Goal: Navigation & Orientation: Understand site structure

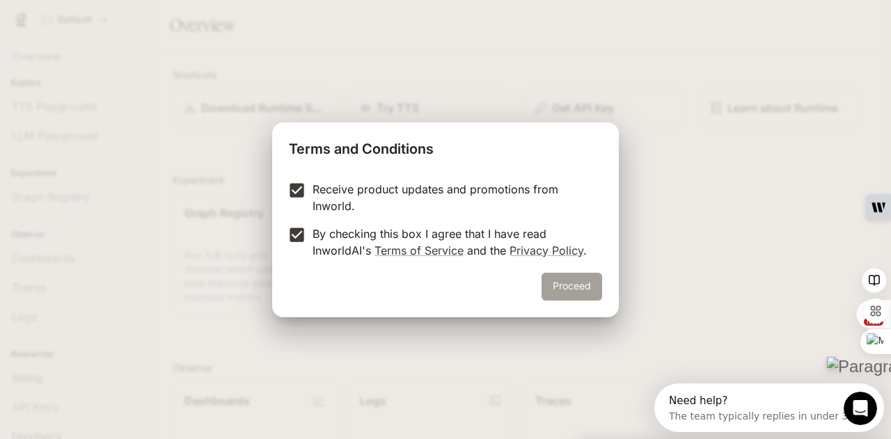
click at [597, 287] on button "Proceed" at bounding box center [572, 287] width 61 height 28
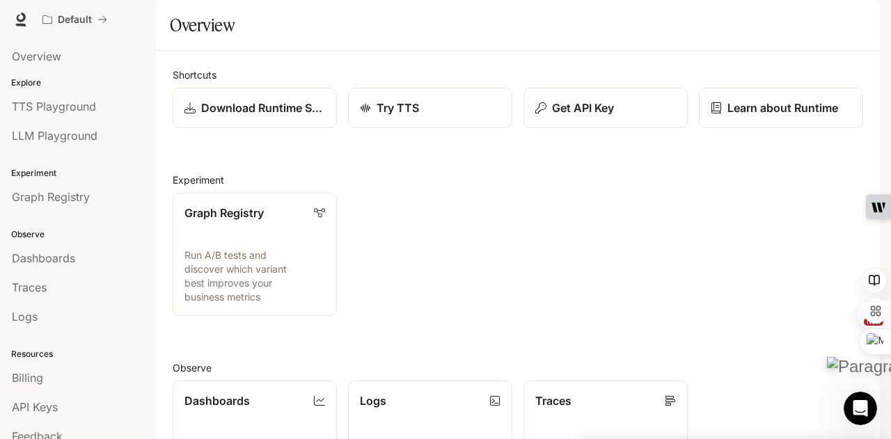
scroll to position [315, 0]
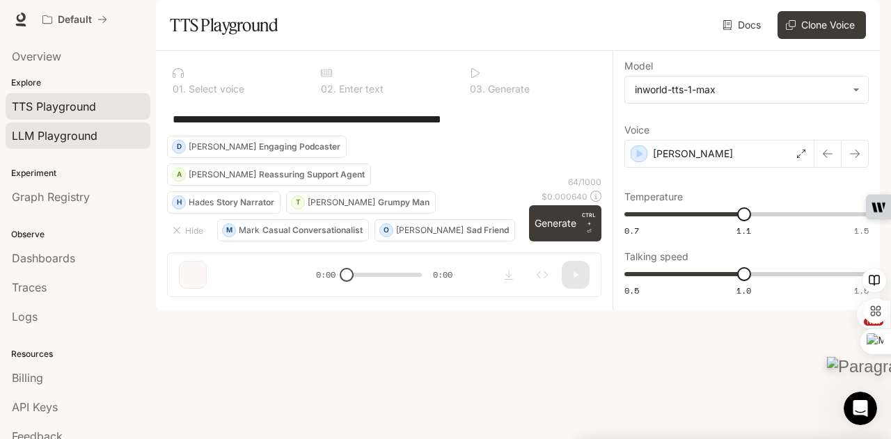
click at [74, 141] on span "LLM Playground" at bounding box center [55, 135] width 86 height 17
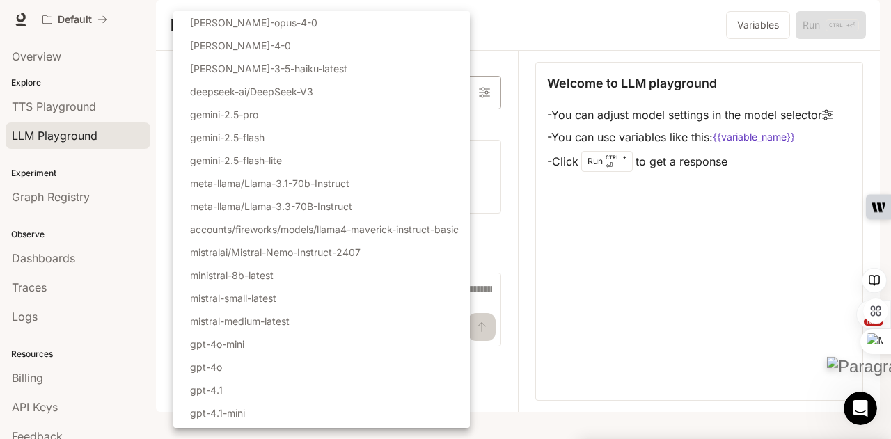
click at [456, 133] on body "Skip to main content Default Runtime Runtime Documentation Documentation Portal…" at bounding box center [445, 406] width 891 height 813
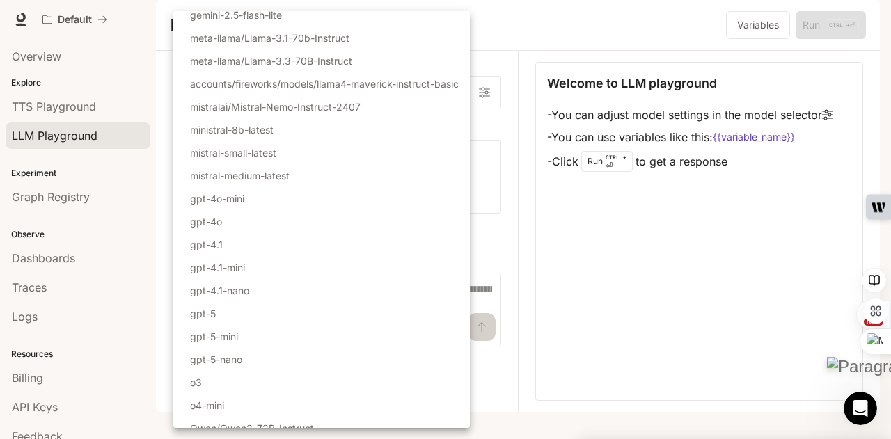
scroll to position [157, 0]
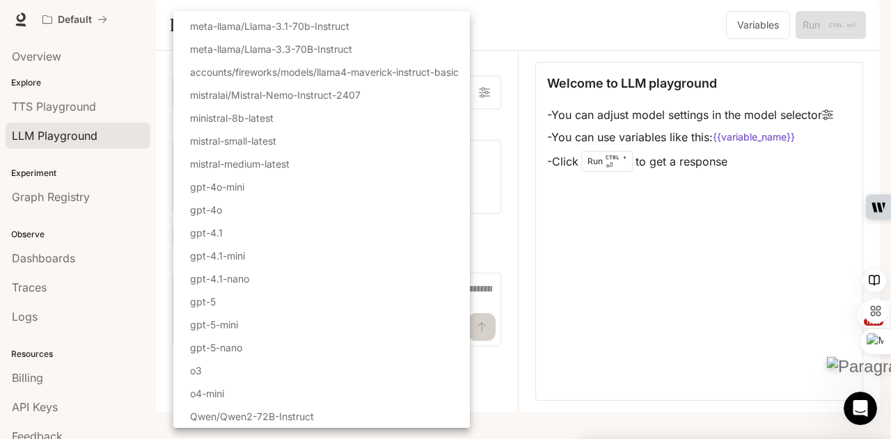
click at [225, 304] on li "gpt-5" at bounding box center [321, 301] width 297 height 23
type input "*****"
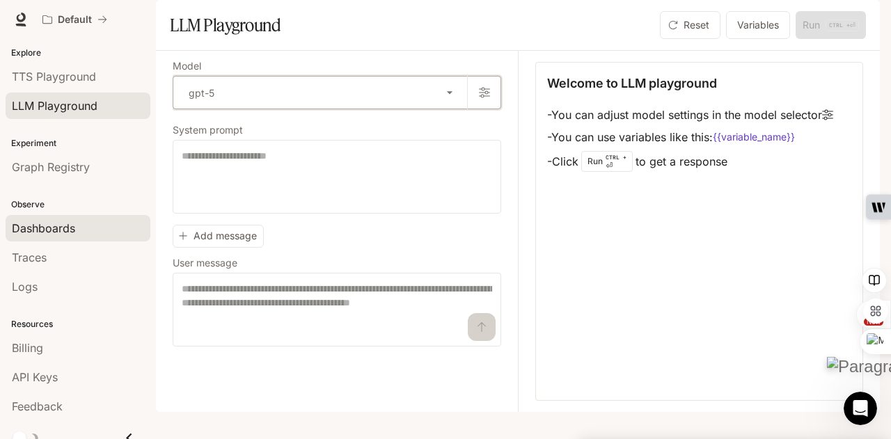
scroll to position [43, 0]
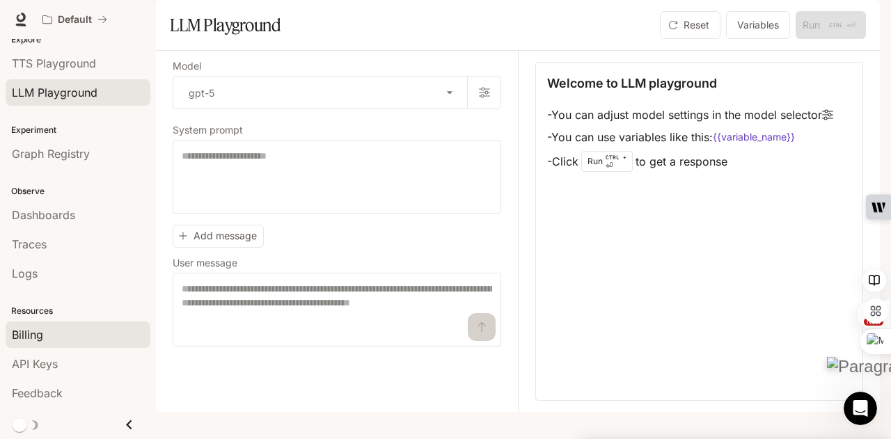
click at [31, 339] on span "Billing" at bounding box center [27, 335] width 31 height 17
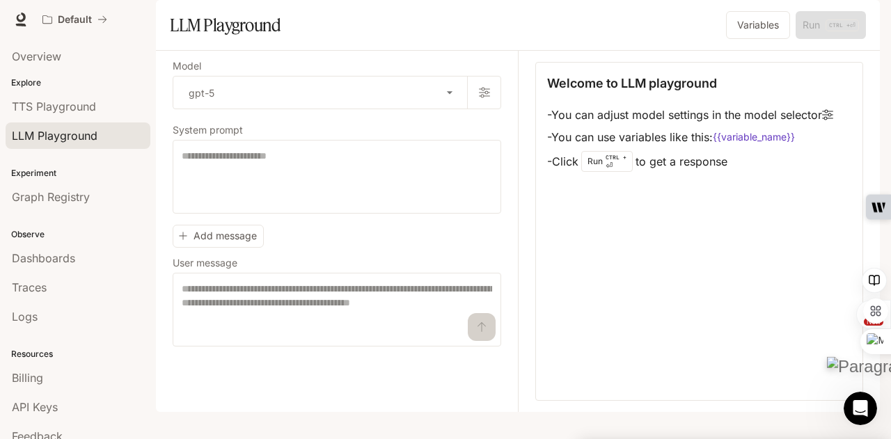
click at [52, 266] on link "Dashboards" at bounding box center [78, 258] width 145 height 26
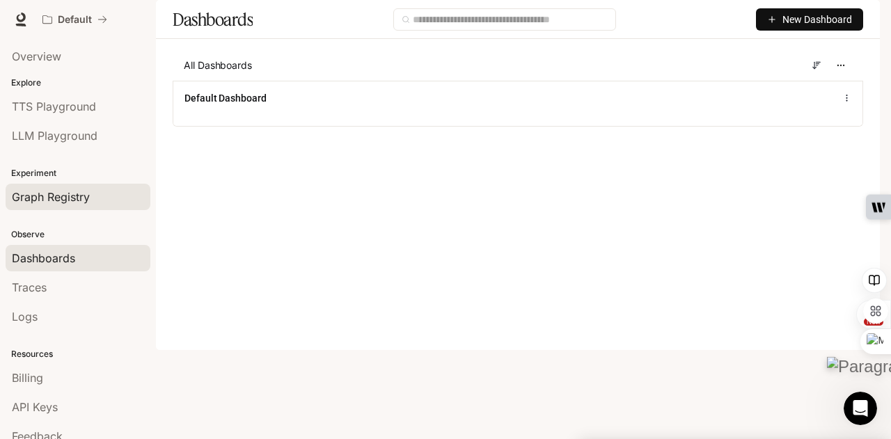
click at [56, 199] on span "Graph Registry" at bounding box center [51, 197] width 78 height 17
